Goal: Task Accomplishment & Management: Use online tool/utility

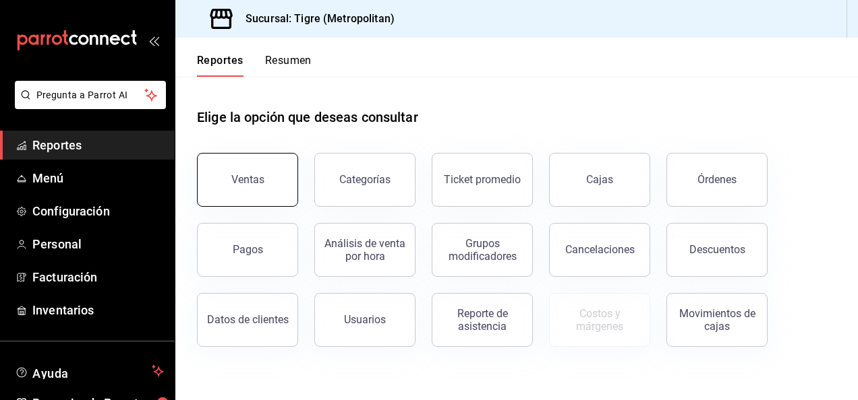
click at [266, 187] on button "Ventas" at bounding box center [247, 180] width 101 height 54
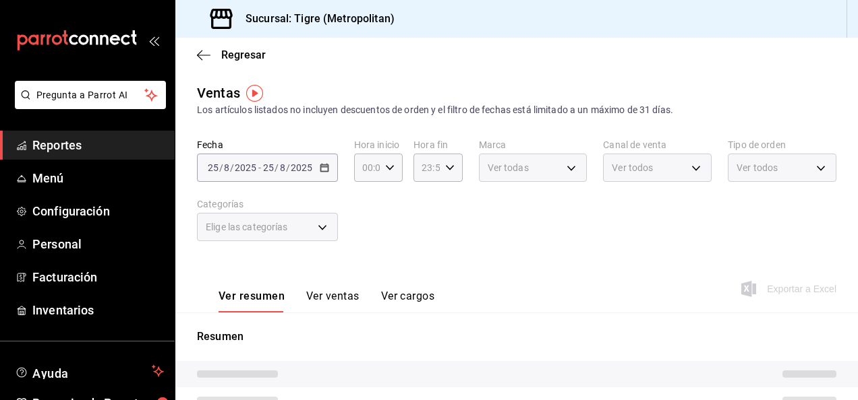
type input "05:00"
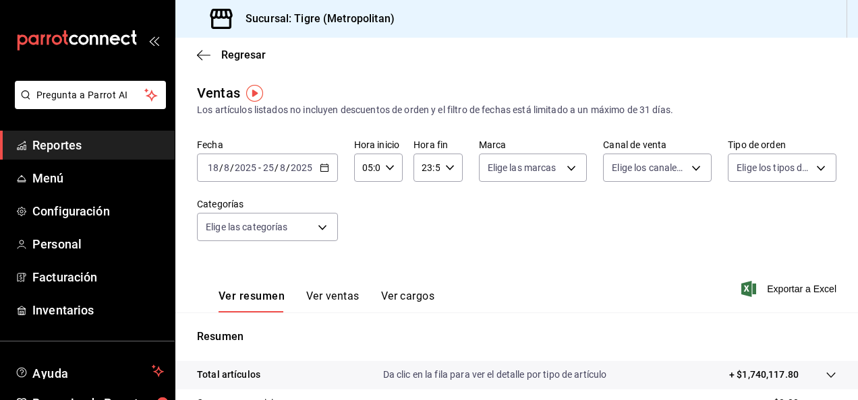
click at [317, 169] on div "[DATE] [DATE] - [DATE] [DATE]" at bounding box center [267, 168] width 141 height 28
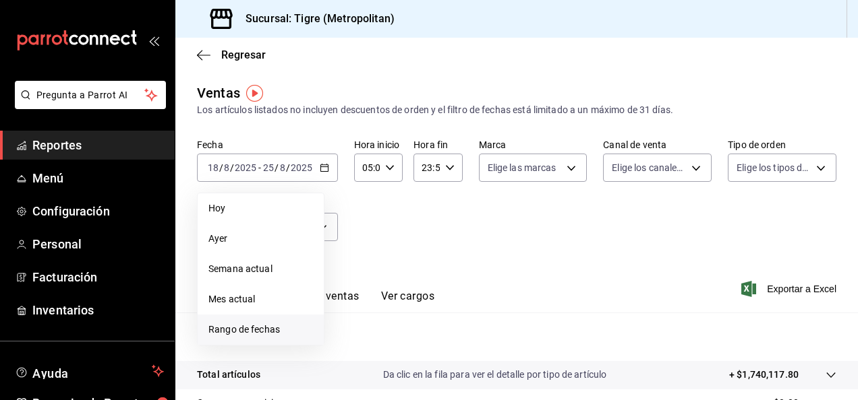
click at [274, 328] on span "Rango de fechas" at bounding box center [260, 330] width 105 height 14
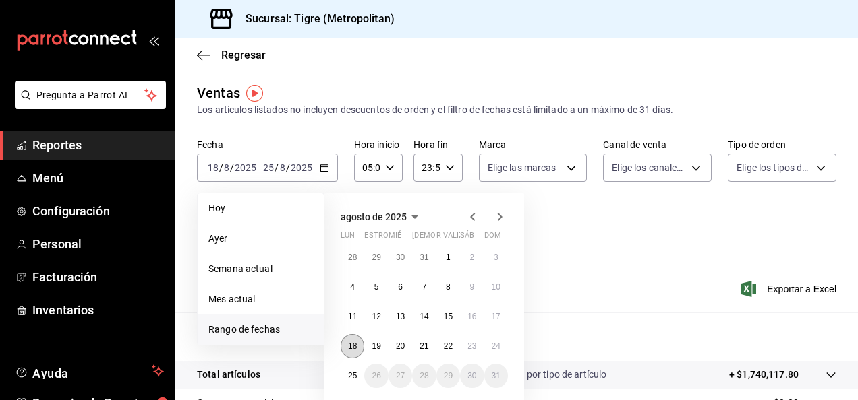
click at [358, 346] on button "18" at bounding box center [352, 346] width 24 height 24
click at [356, 376] on abbr "25" at bounding box center [352, 375] width 9 height 9
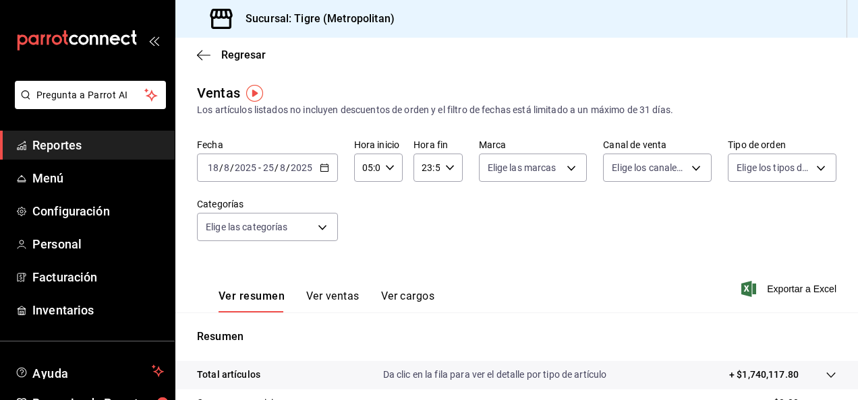
click at [448, 169] on \(Stroke\) "button" at bounding box center [449, 167] width 8 height 5
click at [422, 246] on span "04" at bounding box center [423, 243] width 3 height 11
type input "04:59"
click at [530, 251] on div at bounding box center [429, 200] width 858 height 400
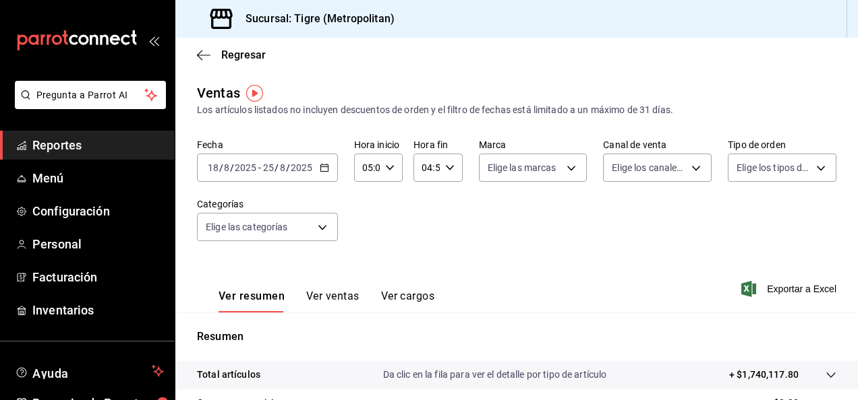
click at [326, 170] on icon "button" at bounding box center [324, 167] width 9 height 9
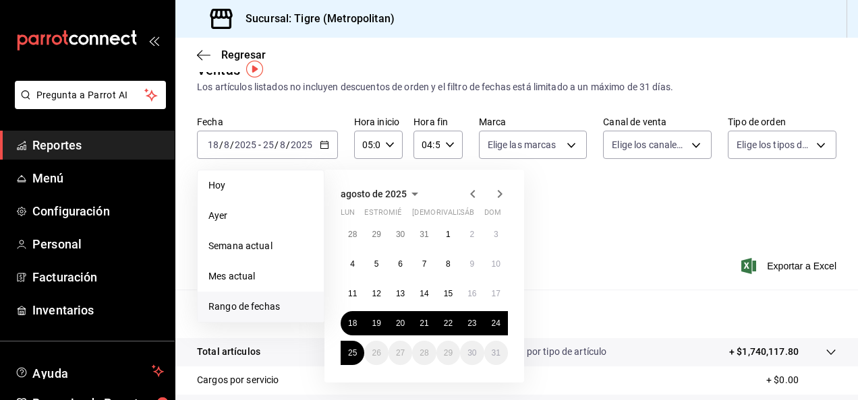
scroll to position [24, 0]
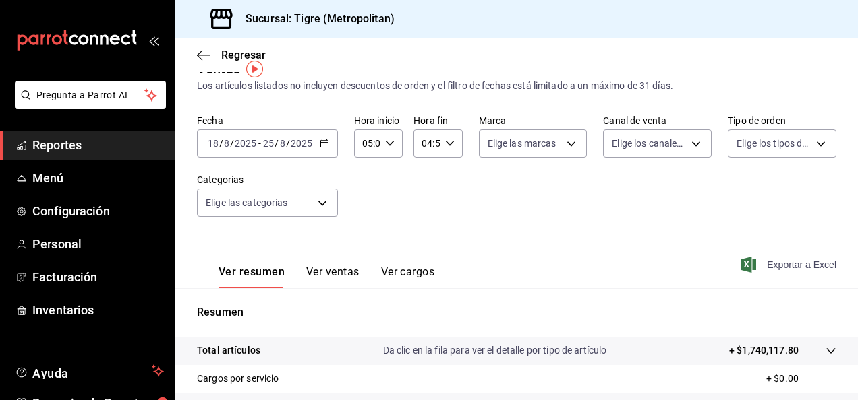
click at [769, 263] on font "Exportar a Excel" at bounding box center [801, 265] width 69 height 11
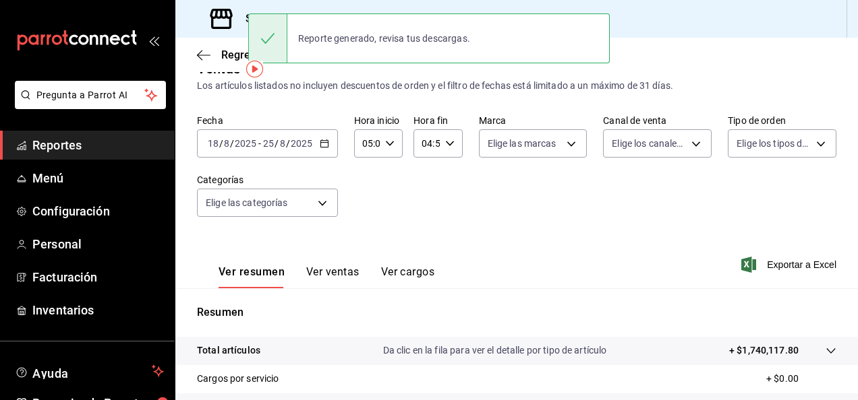
click at [699, 206] on div "Fecha [DATE] [DATE] - [DATE] [DATE] Hora inicio 05:00 Hora inicio Hora fin 04:5…" at bounding box center [516, 174] width 639 height 119
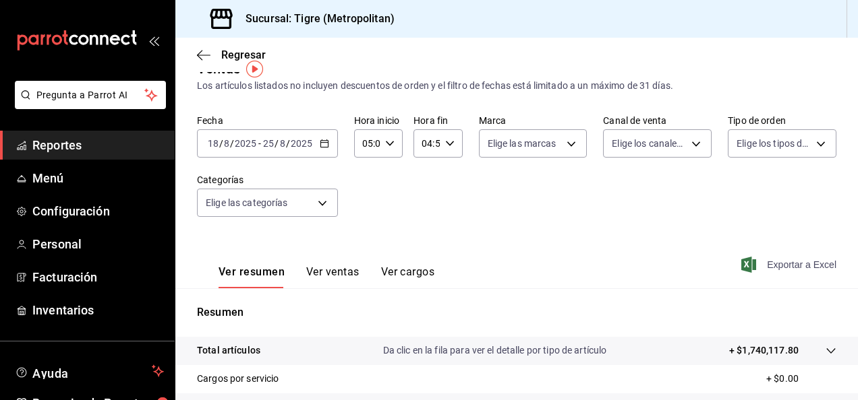
click at [775, 268] on font "Exportar a Excel" at bounding box center [801, 265] width 69 height 11
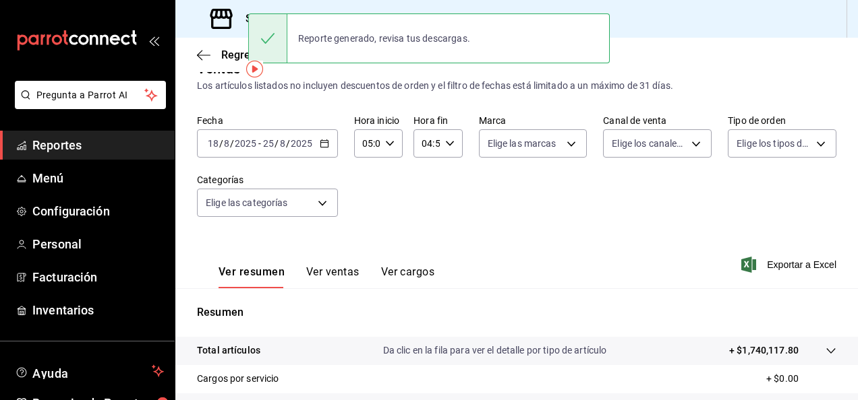
click at [394, 206] on div "Fecha [DATE] [DATE] - [DATE] [DATE] Hora inicio 05:00 Hora inicio Hora fin 04:5…" at bounding box center [516, 174] width 639 height 119
click at [323, 144] on icon "button" at bounding box center [324, 143] width 9 height 9
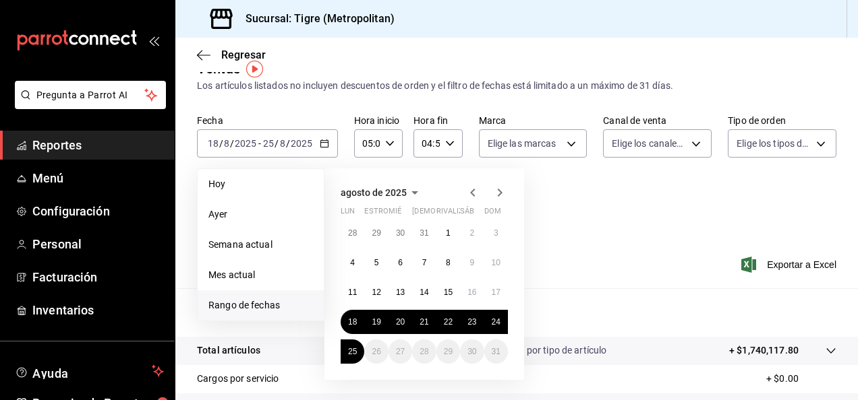
click at [574, 278] on div "Ver resumen Ver ventas Ver cargos Exportar a Excel" at bounding box center [516, 260] width 682 height 55
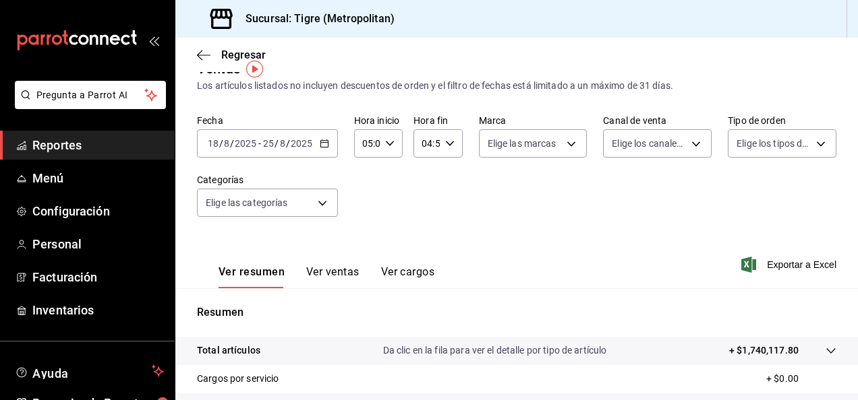
click at [321, 147] on \(Stroke\) "button" at bounding box center [324, 143] width 8 height 7
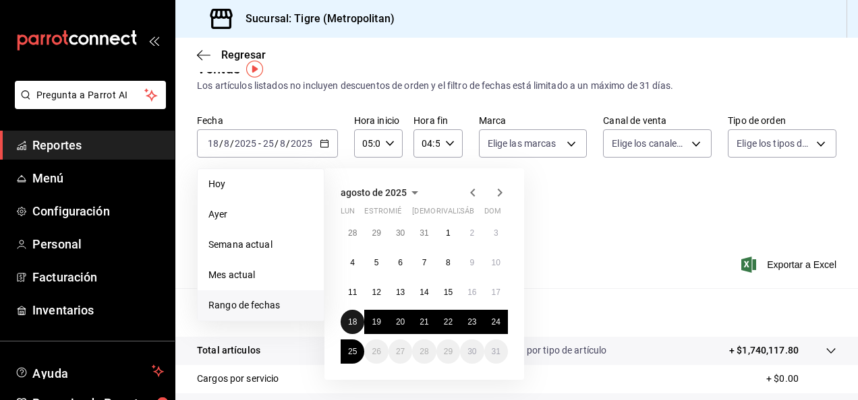
click at [350, 318] on abbr "18" at bounding box center [352, 322] width 9 height 9
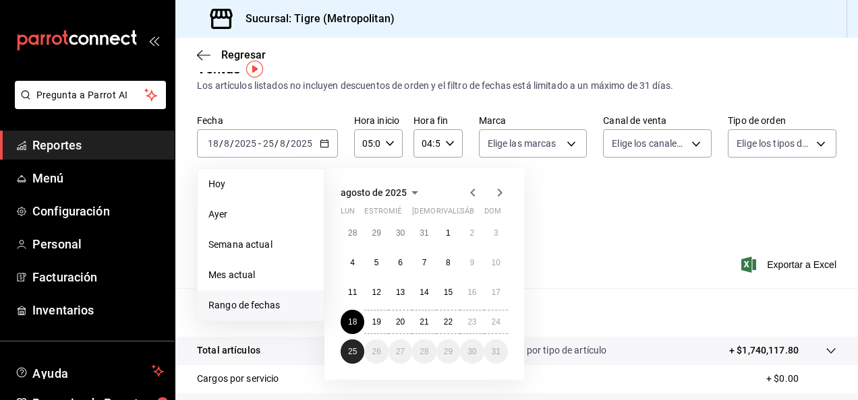
click at [348, 355] on abbr "25" at bounding box center [352, 351] width 9 height 9
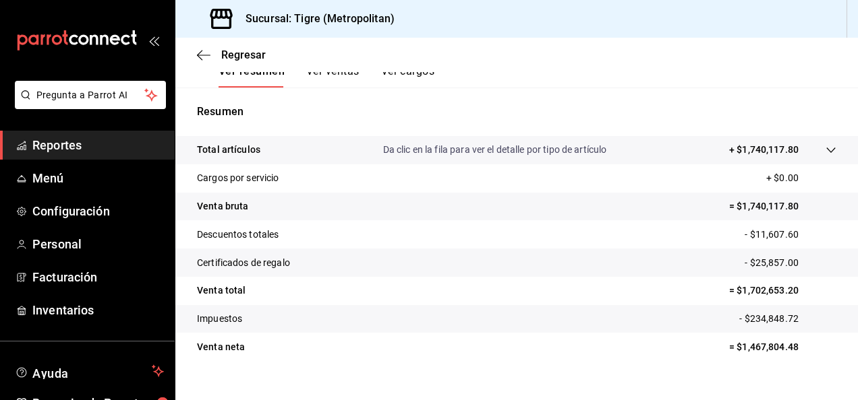
scroll to position [230, 0]
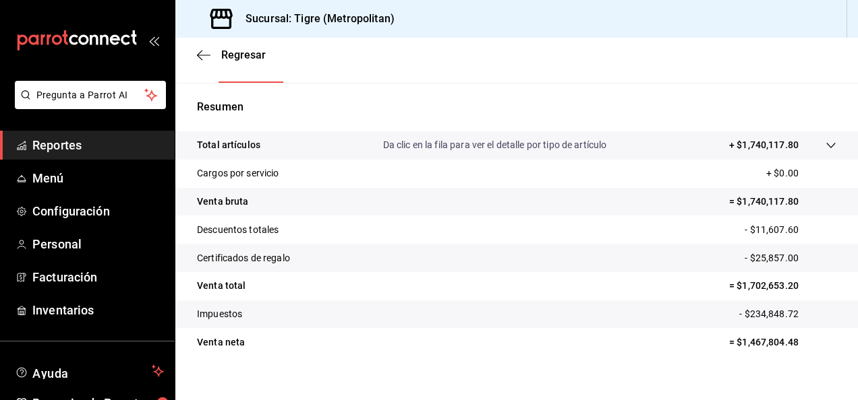
click at [810, 144] on div at bounding box center [817, 145] width 38 height 14
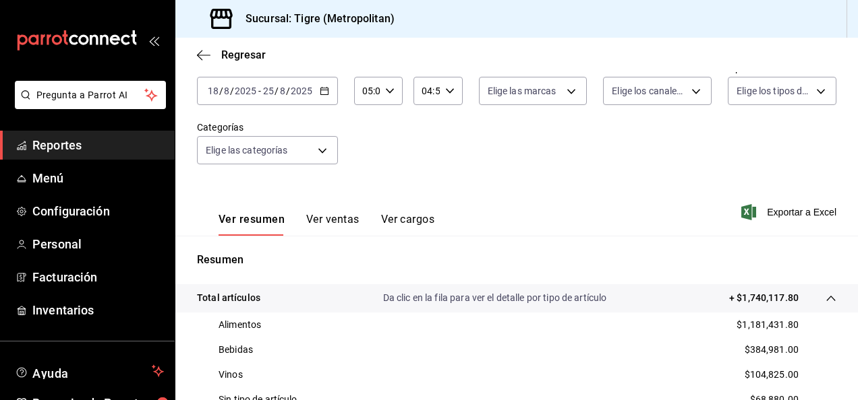
scroll to position [71, 0]
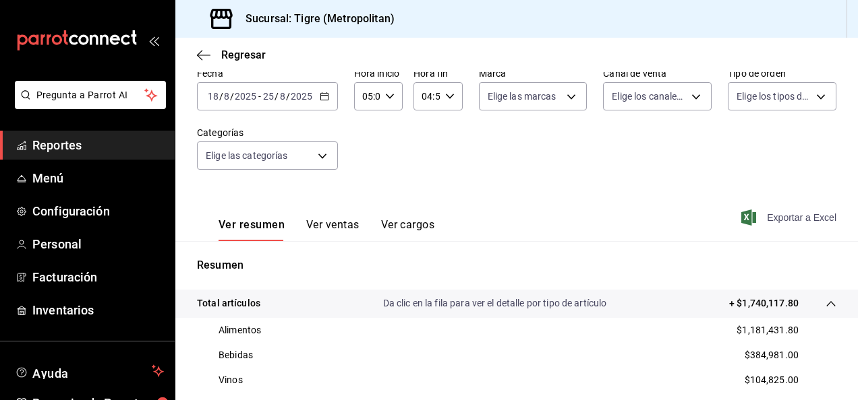
click at [810, 220] on font "Exportar a Excel" at bounding box center [801, 217] width 69 height 11
